Goal: Task Accomplishment & Management: Complete application form

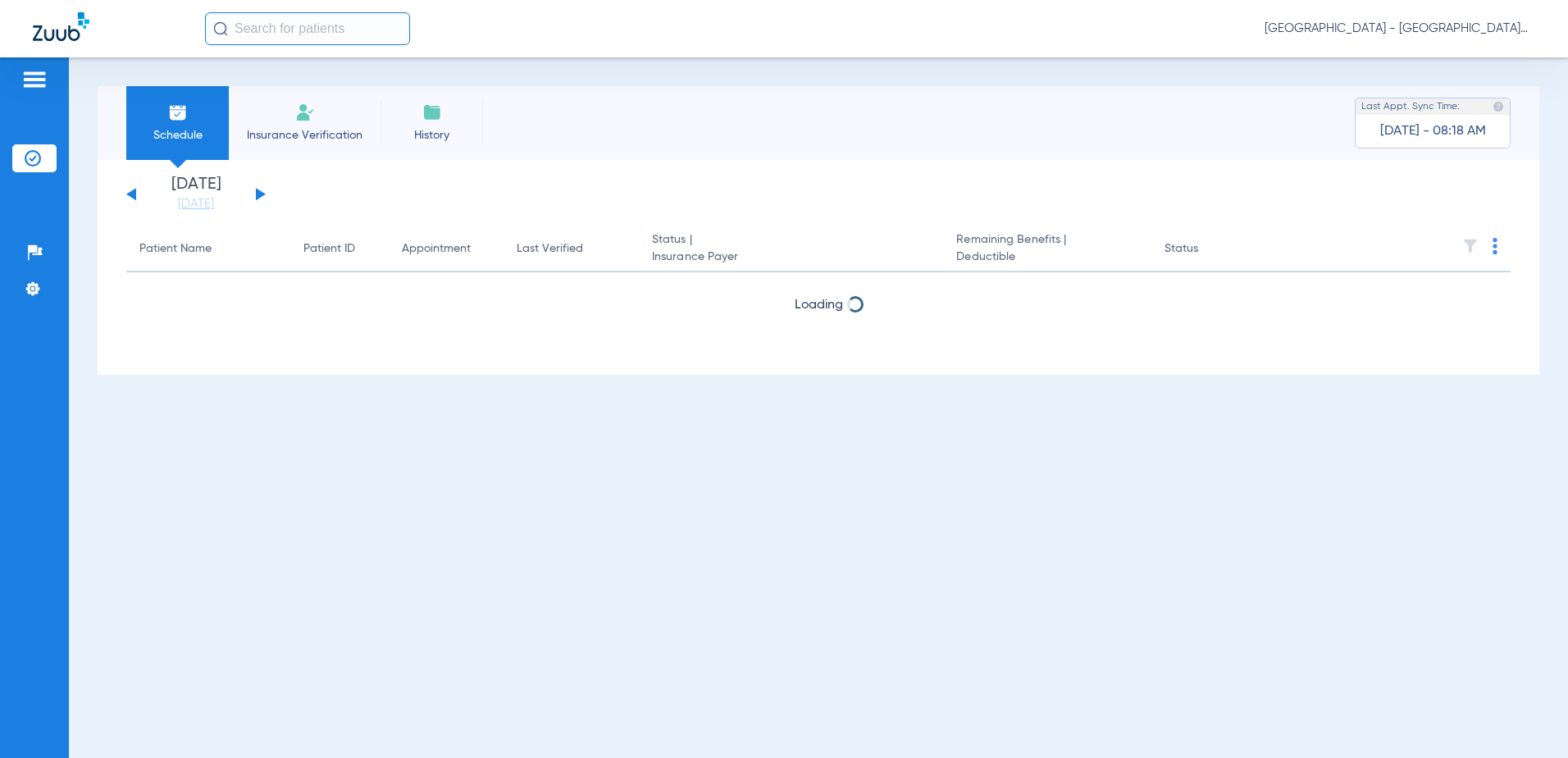
drag, startPoint x: 333, startPoint y: 122, endPoint x: 354, endPoint y: 135, distance: 24.7
click at [334, 122] on li "Insurance Verification" at bounding box center [304, 123] width 152 height 74
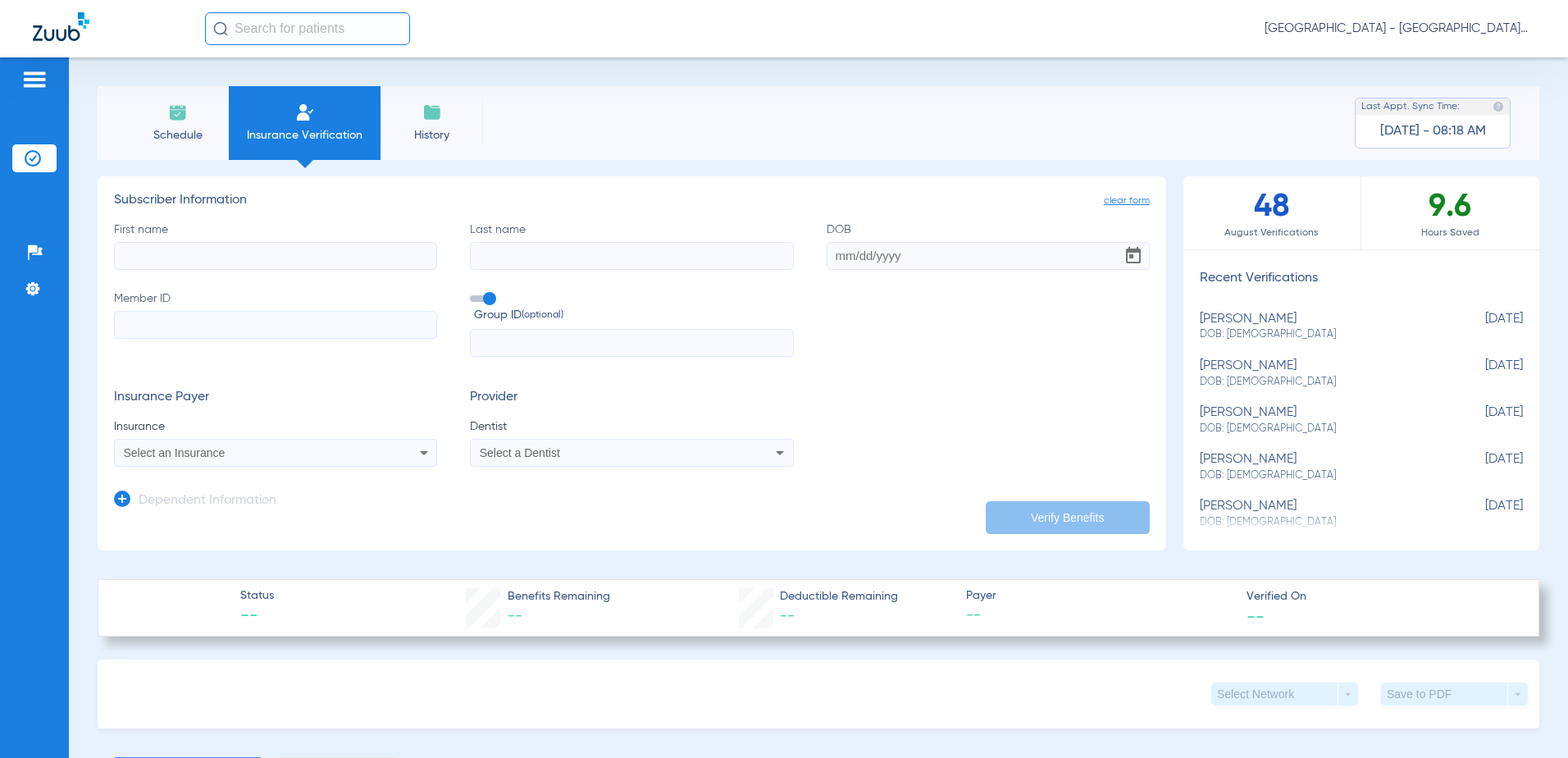
click at [228, 266] on input "First name" at bounding box center [275, 256] width 323 height 28
type input "[PERSON_NAME]"
type input "[DATE]"
click at [228, 327] on input "Member ID" at bounding box center [275, 325] width 323 height 28
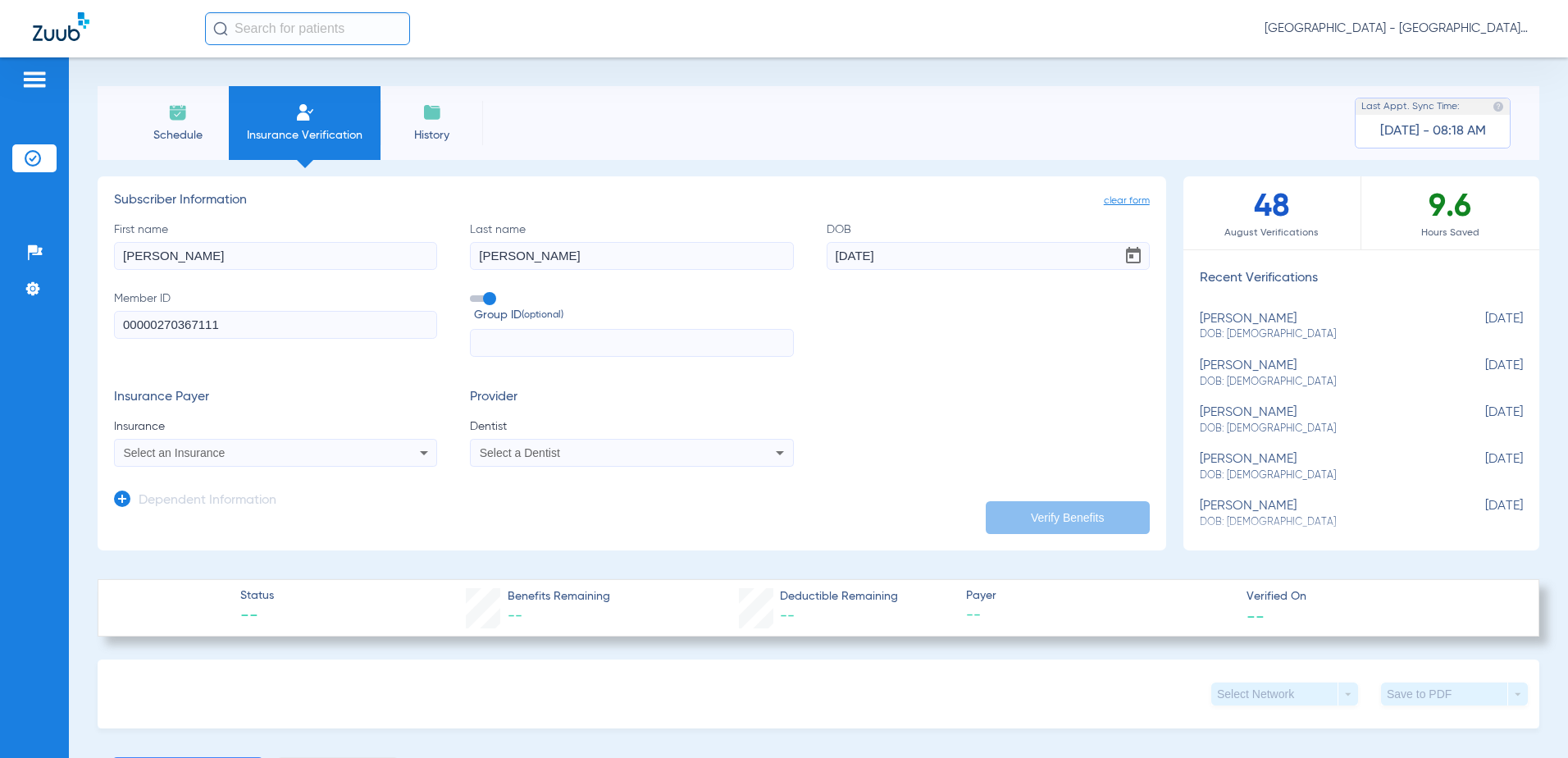
type input "00000270367111"
click at [319, 457] on div "Select an Insurance" at bounding box center [245, 453] width 243 height 11
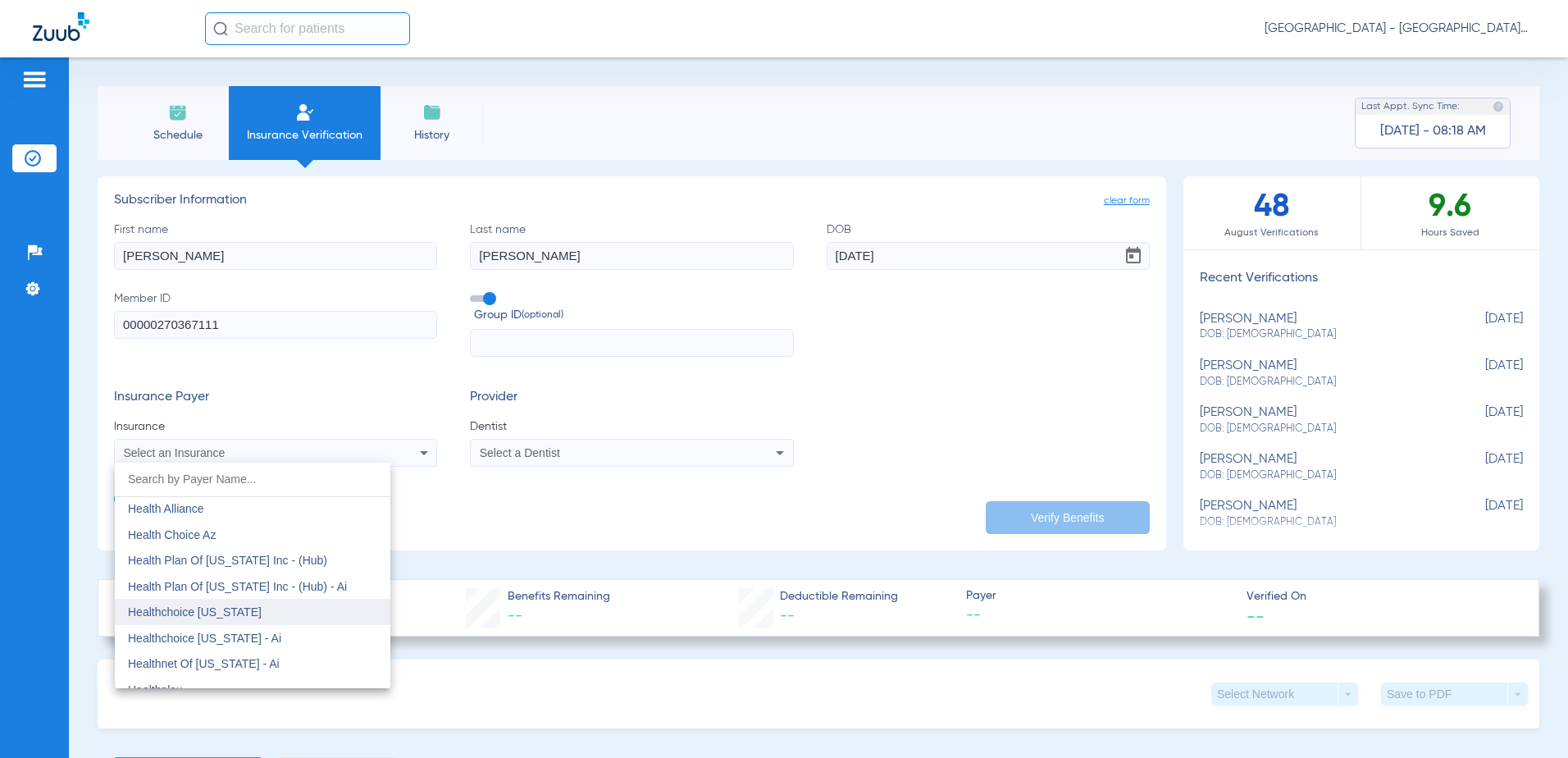
scroll to position [5907, 0]
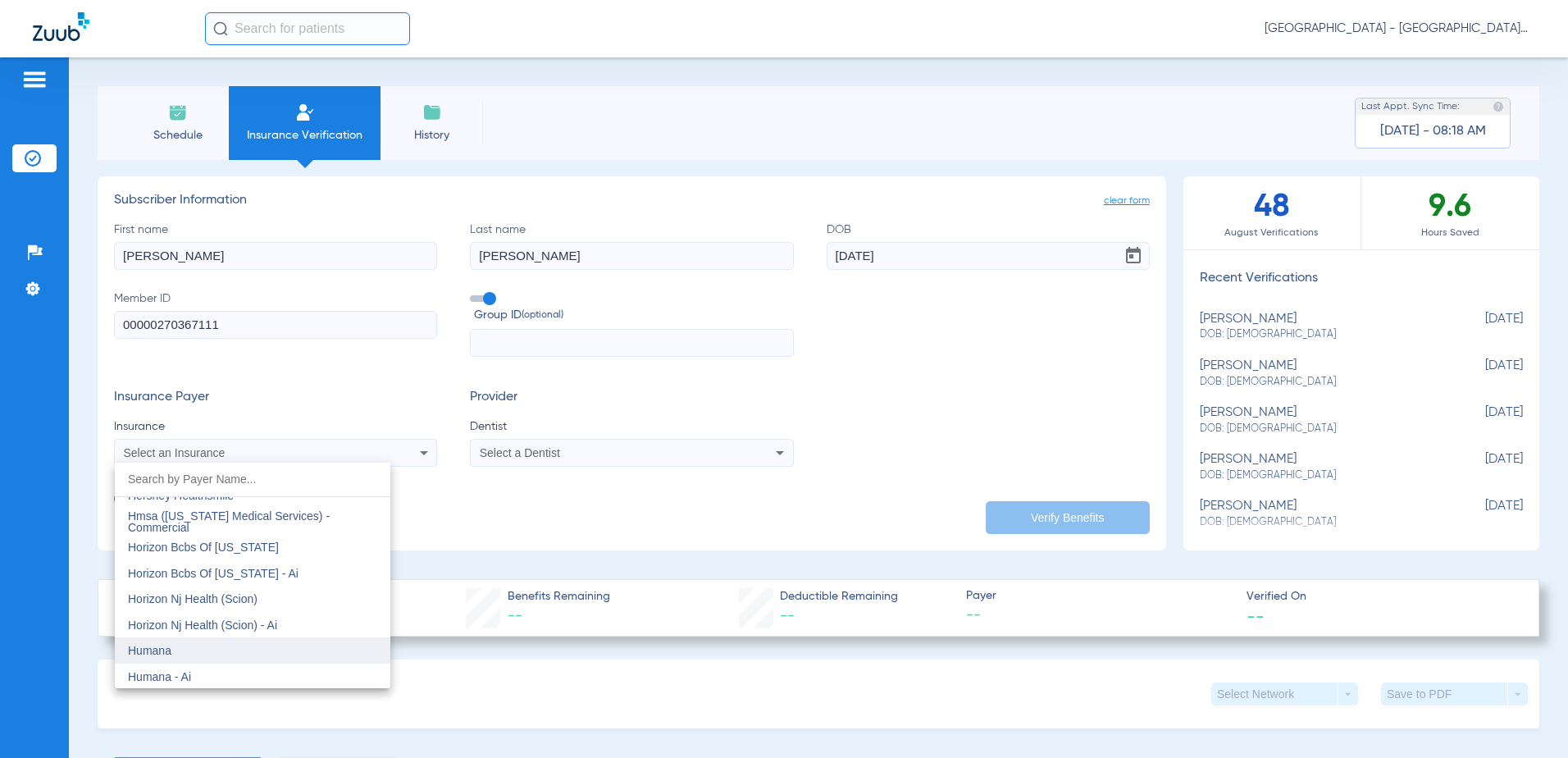
drag, startPoint x: 257, startPoint y: 646, endPoint x: 345, endPoint y: 620, distance: 91.8
click at [258, 646] on mat-option "Humana" at bounding box center [253, 650] width 275 height 26
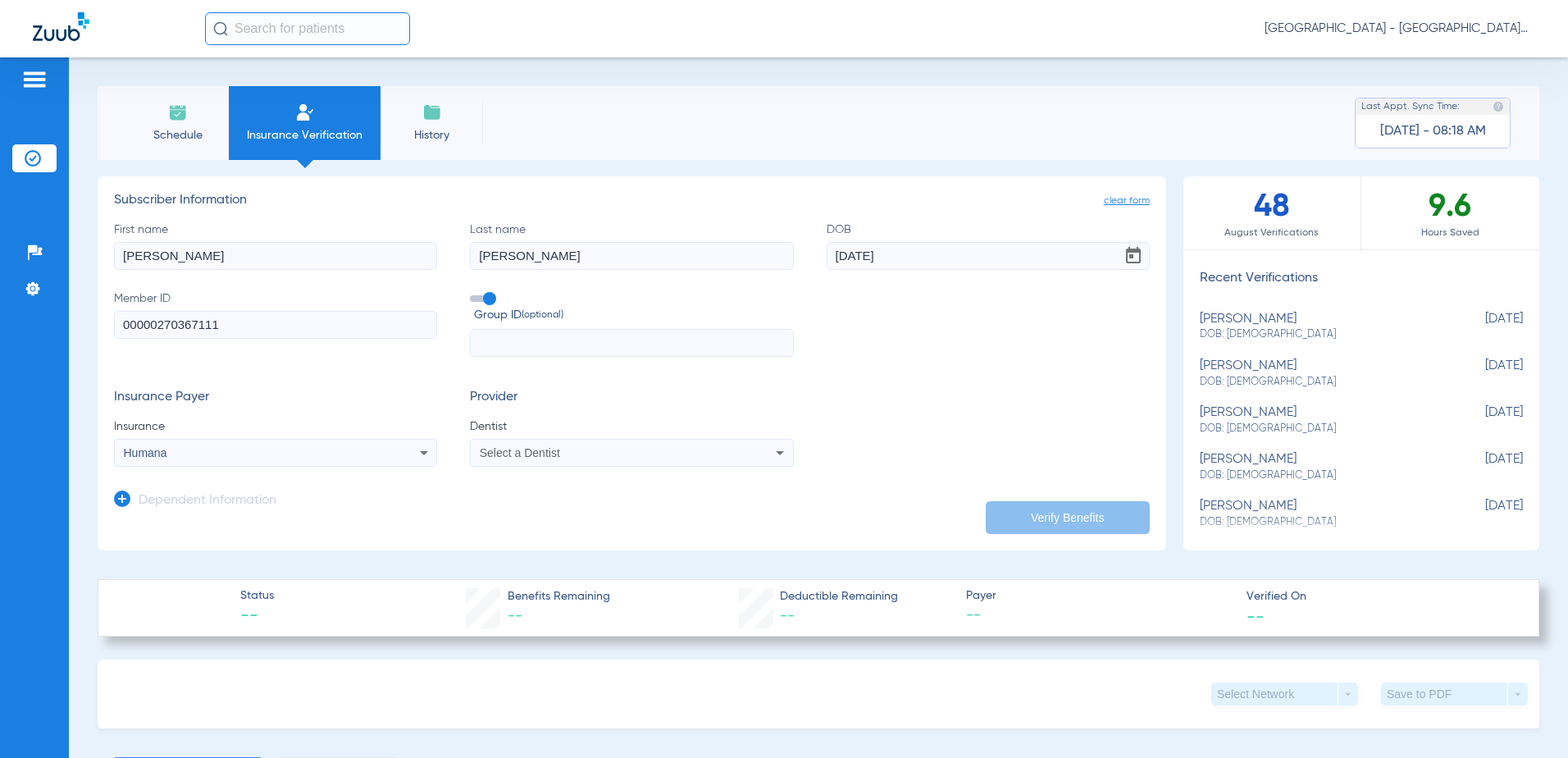
click at [560, 446] on div "Select a Dentist" at bounding box center [631, 452] width 322 height 20
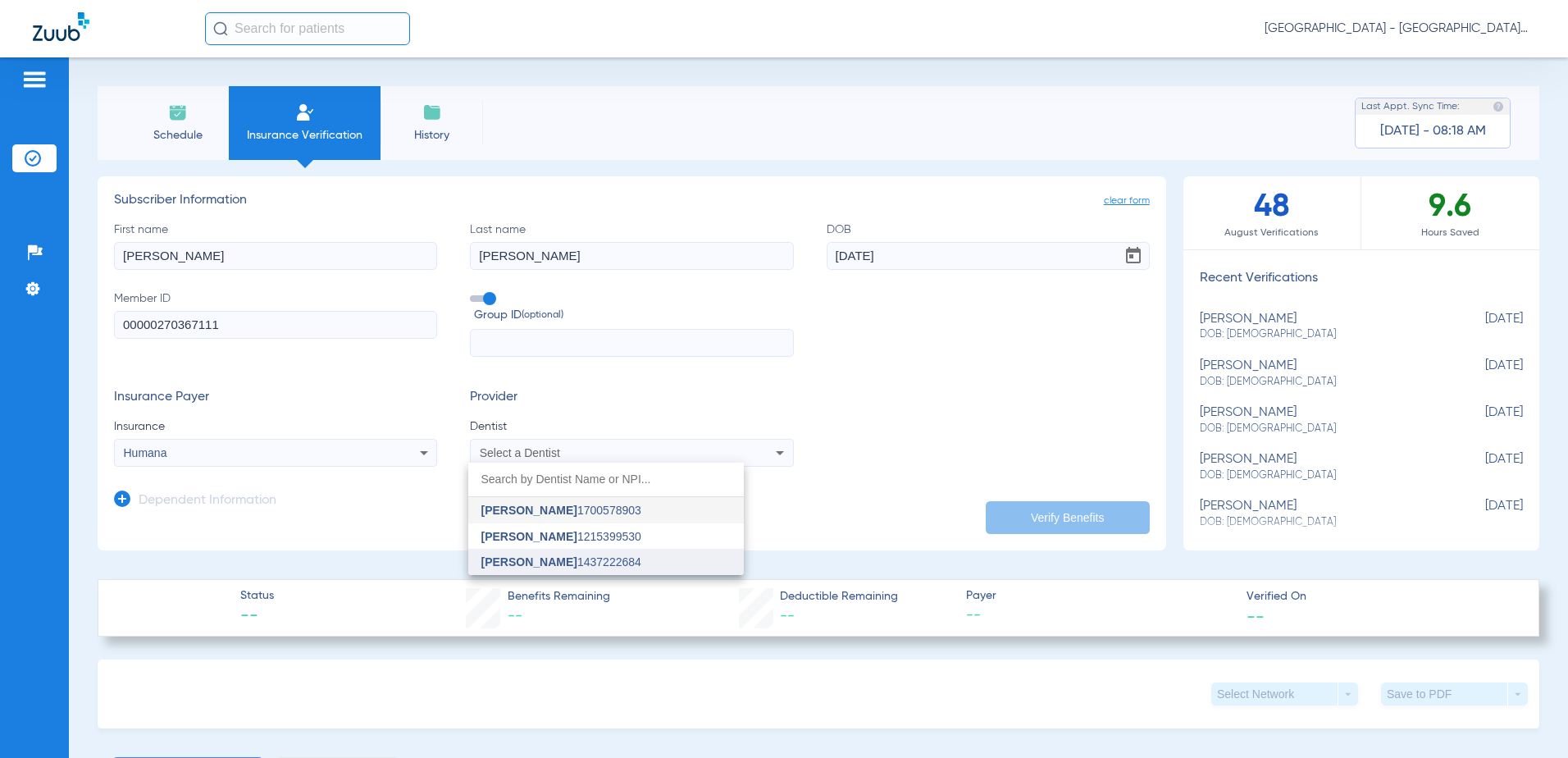
click at [573, 560] on span "[PERSON_NAME] 1437222684" at bounding box center [560, 562] width 159 height 11
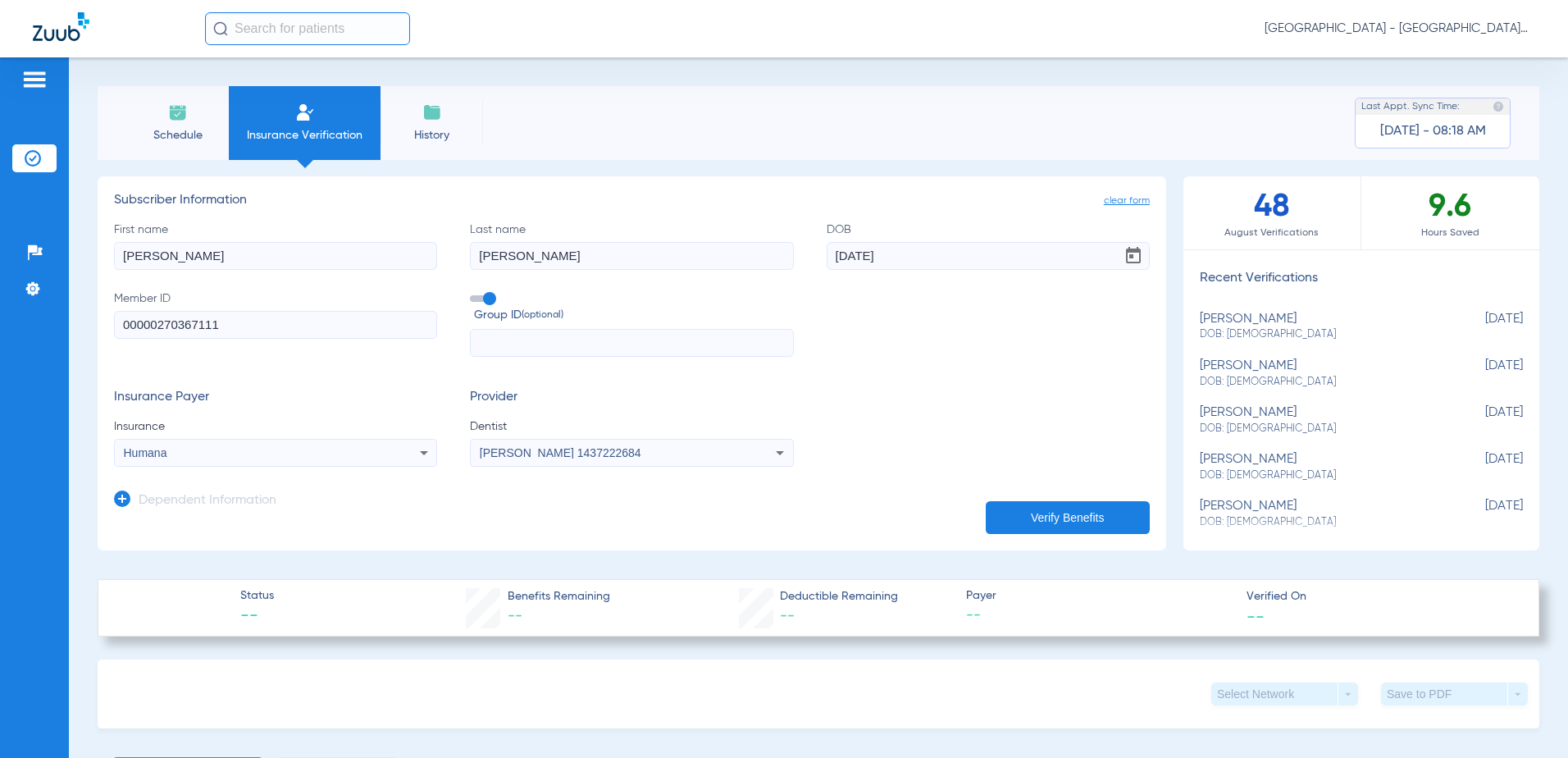
click at [1061, 514] on button "Verify Benefits" at bounding box center [1068, 517] width 164 height 33
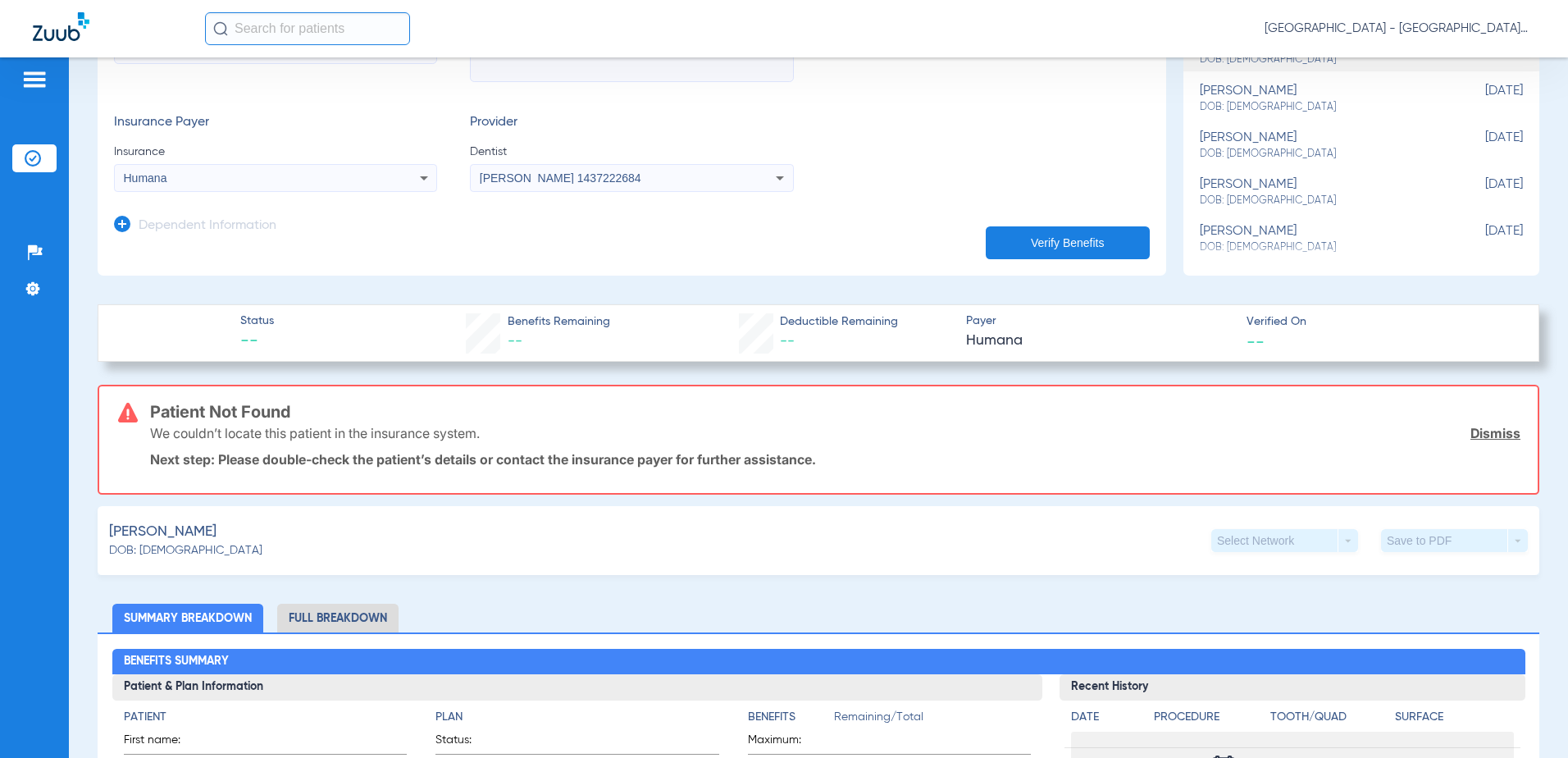
scroll to position [328, 0]
